Goal: Task Accomplishment & Management: Complete application form

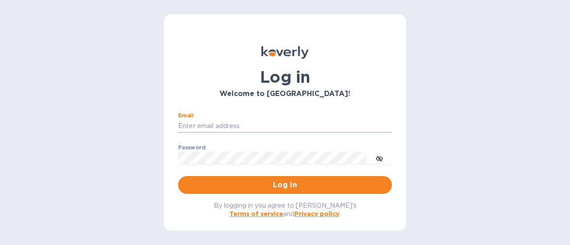
click at [251, 126] on input "Email" at bounding box center [285, 126] width 214 height 13
click at [215, 122] on input "Email" at bounding box center [285, 126] width 214 height 13
type input "rick@thevinbin.com"
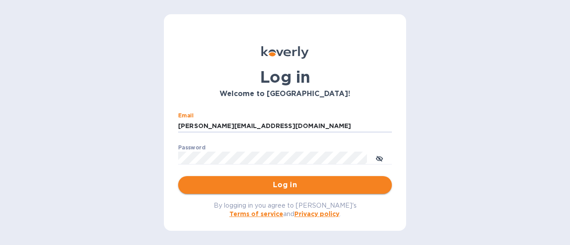
click at [260, 190] on span "Log in" at bounding box center [284, 185] width 199 height 11
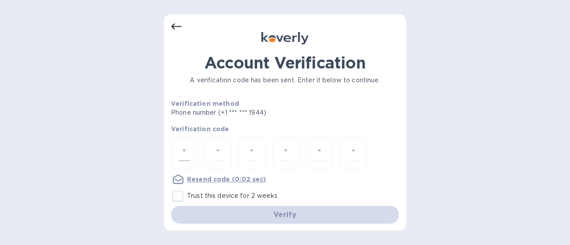
click at [191, 152] on div at bounding box center [184, 153] width 27 height 32
type input "9"
type input "7"
type input "9"
type input "2"
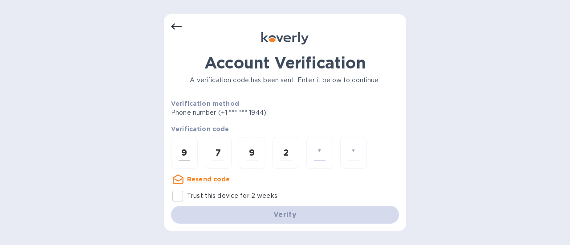
type input "7"
type input "8"
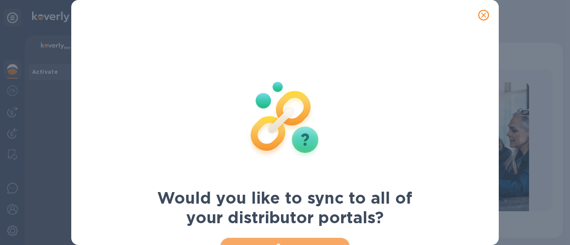
click at [255, 239] on button "Sync" at bounding box center [285, 247] width 130 height 18
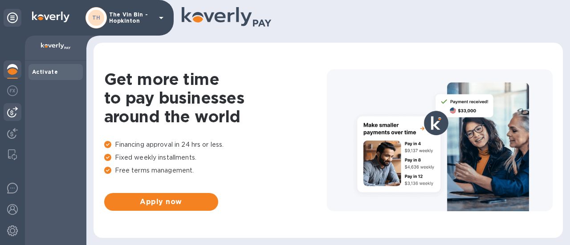
click at [10, 110] on img at bounding box center [12, 112] width 11 height 11
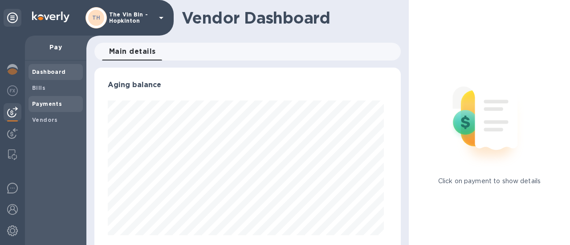
scroll to position [192, 303]
click at [46, 105] on b "Payments" at bounding box center [47, 104] width 30 height 7
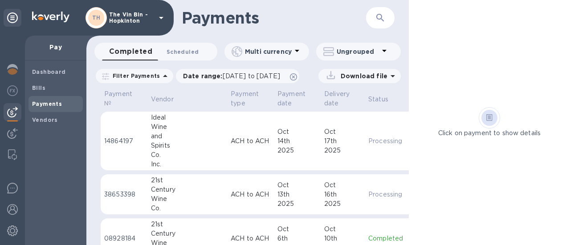
click at [190, 50] on span "Scheduled 0" at bounding box center [182, 51] width 32 height 9
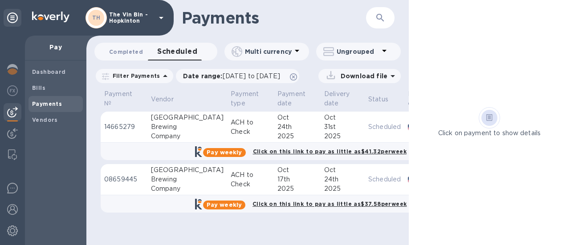
click at [136, 52] on span "Completed 0" at bounding box center [126, 51] width 34 height 9
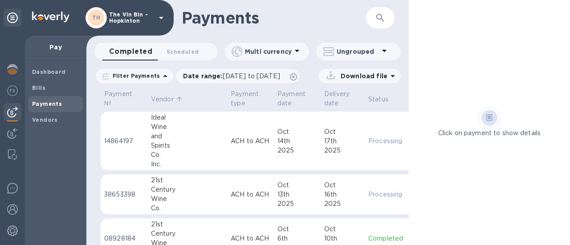
click at [161, 101] on p "Vendor" at bounding box center [162, 99] width 23 height 9
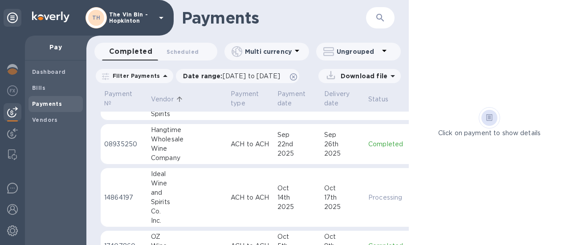
scroll to position [256, 0]
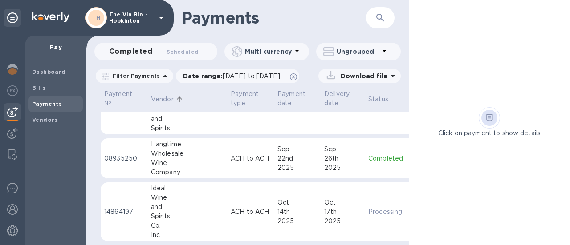
click at [231, 157] on p "ACH to ACH" at bounding box center [251, 158] width 40 height 9
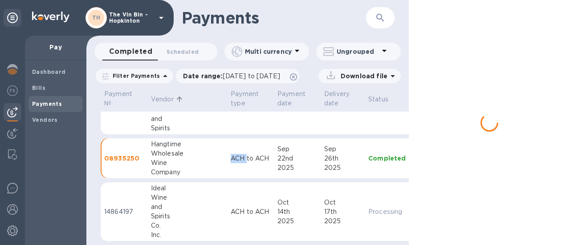
click at [231, 157] on p "ACH to ACH" at bounding box center [251, 158] width 40 height 9
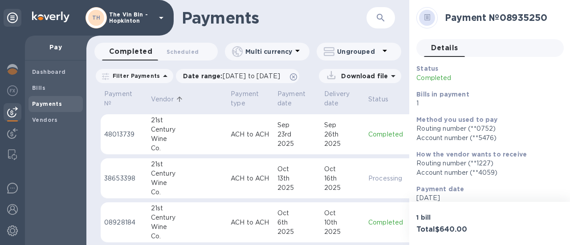
scroll to position [34, 0]
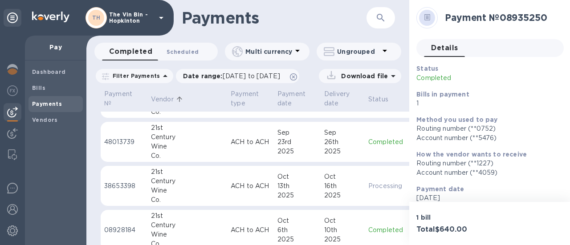
click at [180, 53] on span "Scheduled 0" at bounding box center [182, 51] width 32 height 9
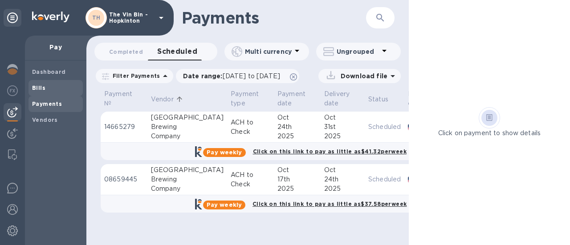
click at [39, 87] on b "Bills" at bounding box center [38, 88] width 13 height 7
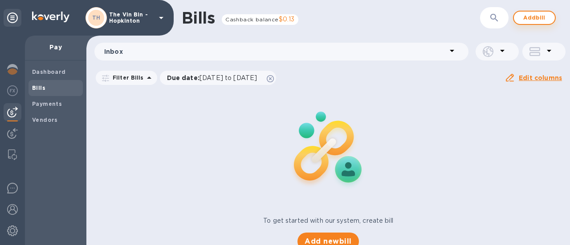
click at [527, 12] on button "Add bill" at bounding box center [534, 18] width 43 height 14
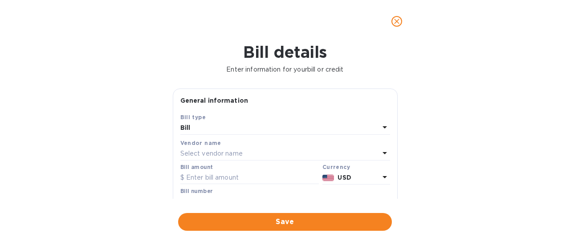
click at [223, 150] on p "Select vendor name" at bounding box center [211, 153] width 62 height 9
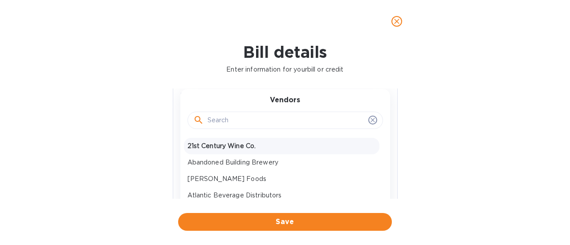
scroll to position [45, 0]
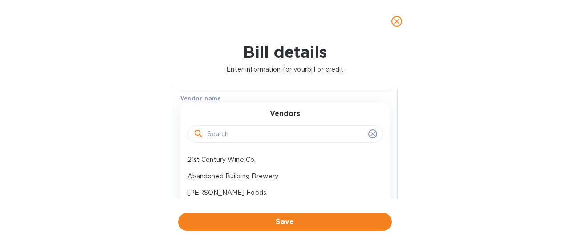
click at [211, 131] on input "text" at bounding box center [285, 134] width 157 height 13
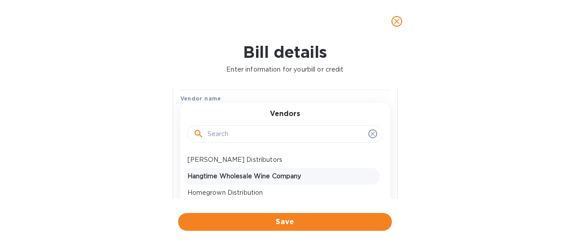
scroll to position [223, 0]
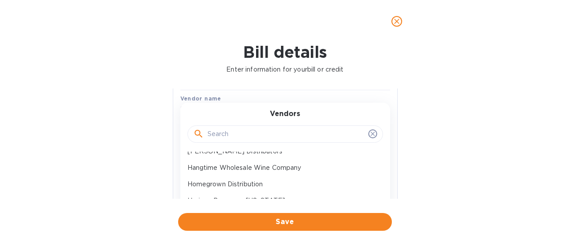
click at [212, 170] on p "Hangtime Wholesale Wine Company" at bounding box center [281, 167] width 188 height 9
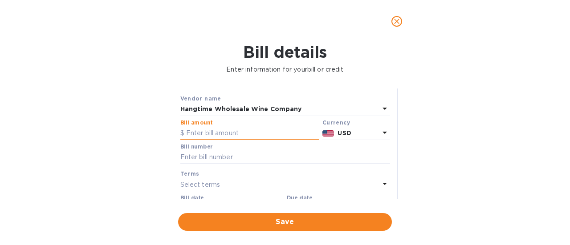
click at [213, 133] on input "text" at bounding box center [249, 133] width 138 height 13
type input "988"
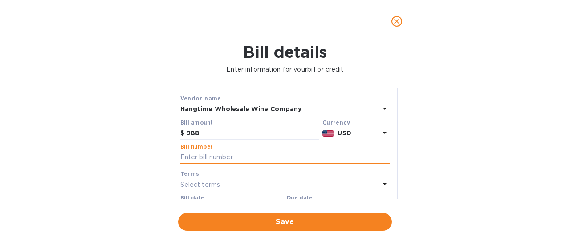
click at [215, 154] on input "text" at bounding box center [285, 157] width 210 height 13
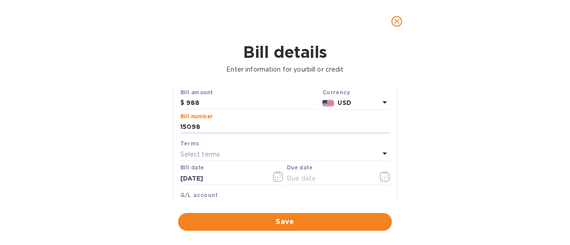
scroll to position [89, 0]
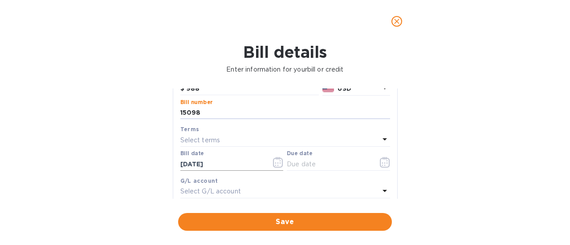
type input "15098"
click at [275, 163] on icon "button" at bounding box center [275, 162] width 1 height 1
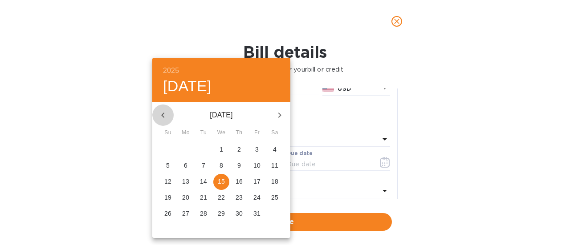
click at [166, 114] on icon "button" at bounding box center [163, 115] width 11 height 11
click at [166, 115] on icon "button" at bounding box center [163, 115] width 11 height 11
click at [224, 183] on p "13" at bounding box center [221, 181] width 7 height 9
type input "[DATE]"
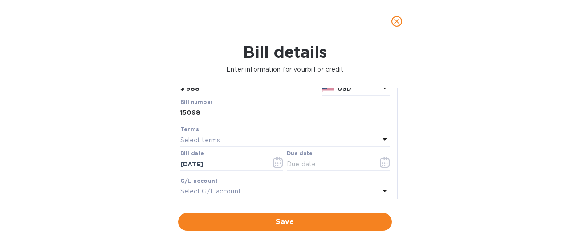
click at [228, 136] on div "Select terms" at bounding box center [279, 140] width 199 height 12
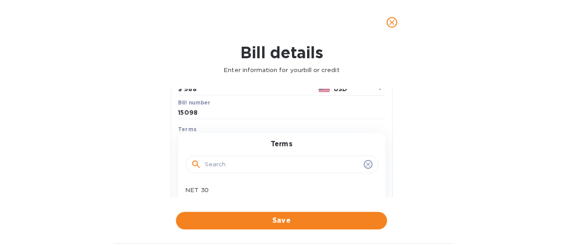
scroll to position [134, 0]
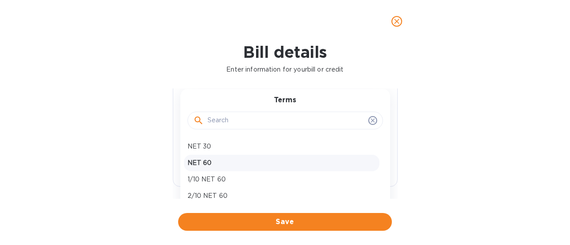
click at [207, 162] on p "NET 60" at bounding box center [281, 162] width 188 height 9
type input "[DATE]"
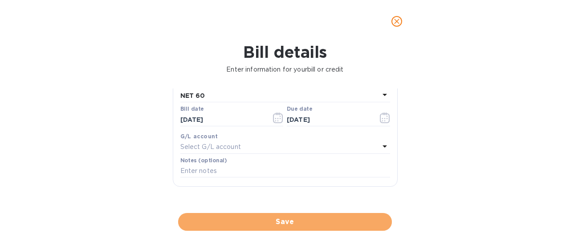
click at [275, 219] on span "Save" at bounding box center [284, 222] width 199 height 11
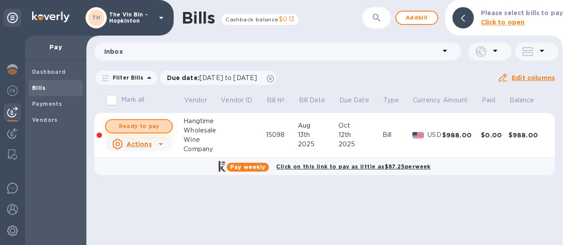
click at [165, 126] on span "Ready to pay" at bounding box center [139, 126] width 52 height 11
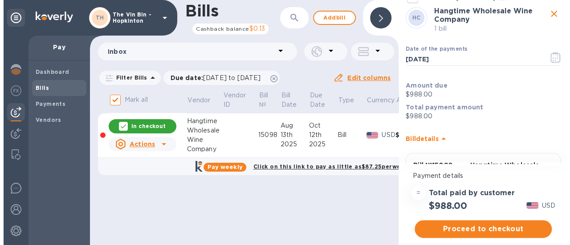
scroll to position [89, 0]
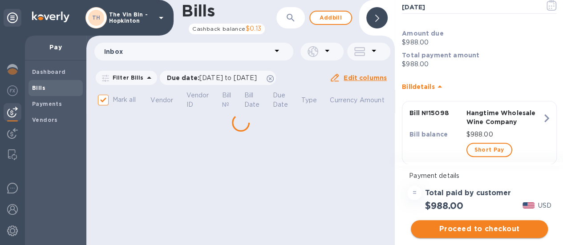
click at [481, 224] on span "Proceed to checkout" at bounding box center [479, 229] width 123 height 11
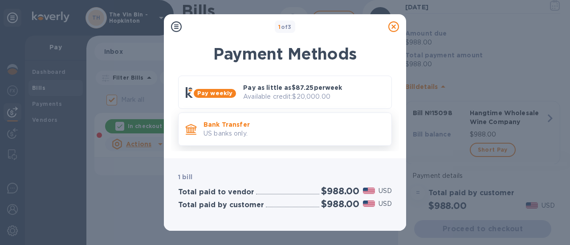
click at [255, 128] on p "Bank Transfer" at bounding box center [293, 124] width 181 height 9
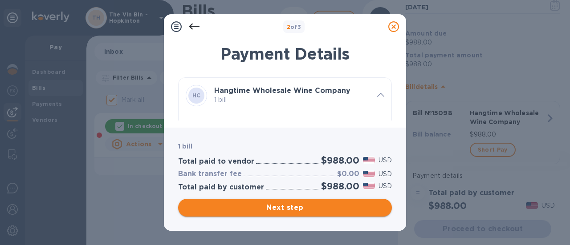
click at [291, 211] on span "Next step" at bounding box center [284, 208] width 199 height 11
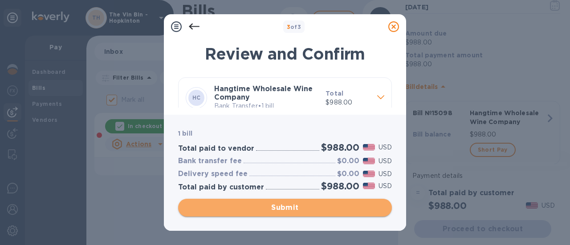
click at [283, 208] on span "Submit" at bounding box center [284, 208] width 199 height 11
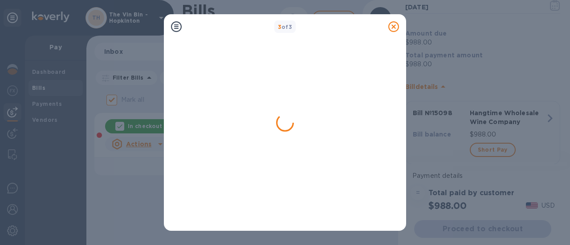
checkbox input "false"
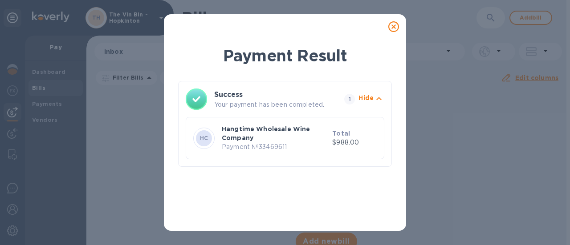
click at [393, 24] on icon at bounding box center [393, 26] width 11 height 11
